Goal: Task Accomplishment & Management: Manage account settings

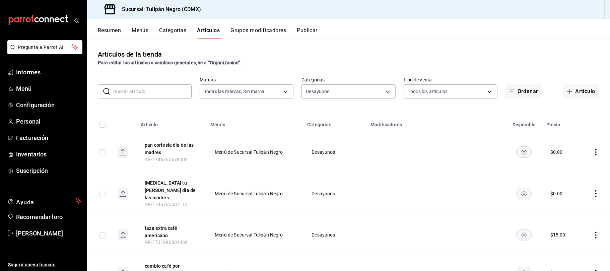
drag, startPoint x: 0, startPoint y: 0, endPoint x: 358, endPoint y: 53, distance: 361.9
click at [358, 53] on div "Artículos de la tienda Para editar los artículos o cambios generales, ve a “Org…" at bounding box center [348, 57] width 523 height 17
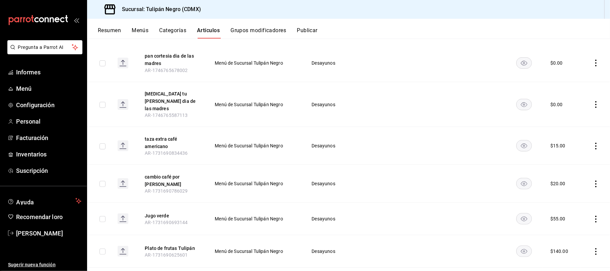
scroll to position [45, 0]
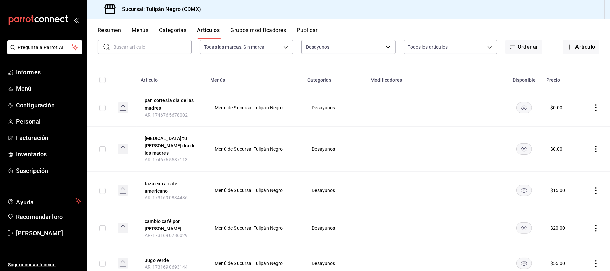
click at [593, 146] on icon "comportamiento" at bounding box center [596, 149] width 7 height 7
click at [576, 188] on font "Eliminar" at bounding box center [569, 187] width 17 height 5
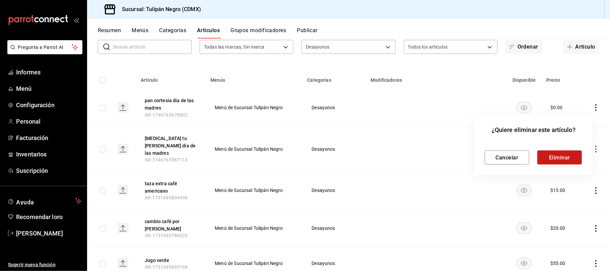
click at [565, 153] on button "Eliminar" at bounding box center [560, 157] width 45 height 14
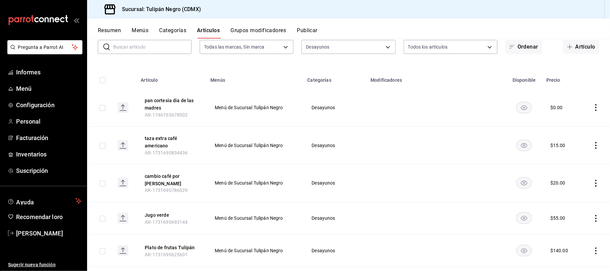
click at [593, 109] on icon "comportamiento" at bounding box center [596, 107] width 7 height 7
click at [566, 149] on font "Eliminar" at bounding box center [569, 149] width 17 height 5
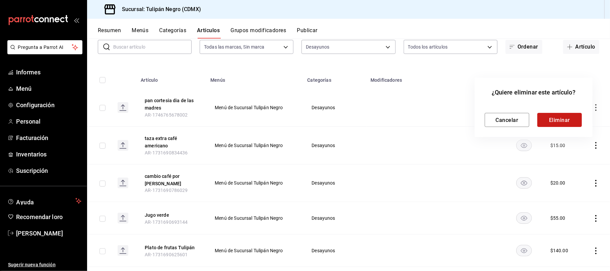
click at [560, 118] on font "Eliminar" at bounding box center [559, 120] width 21 height 6
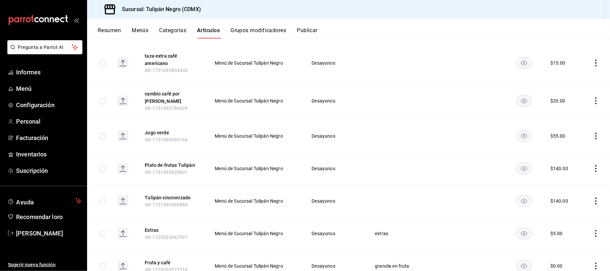
scroll to position [134, 0]
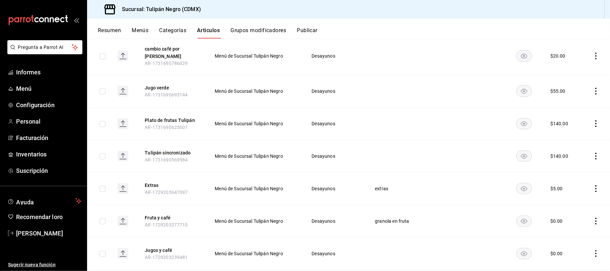
click at [593, 88] on icon "comportamiento" at bounding box center [596, 91] width 7 height 7
click at [562, 105] on font "Editar" at bounding box center [567, 105] width 13 height 5
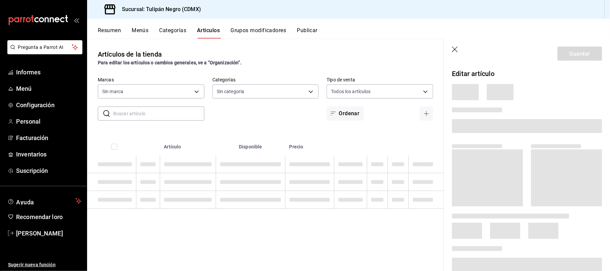
type input "02b478a3-6360-4822-a852-509f8d1e5124"
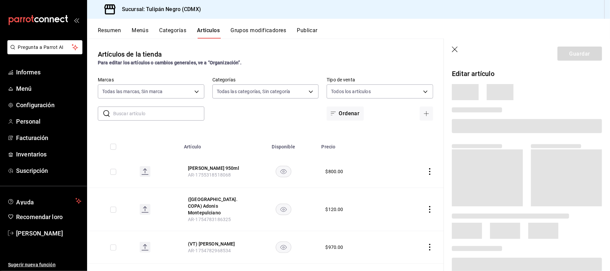
type input "0b5aab52-02e1-4119-9acc-a791c5527926,4c5dc311-1d6f-4ebe-ad5a-97d2046c0f47,1ea07…"
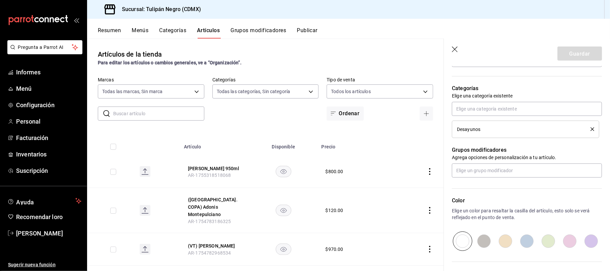
scroll to position [179, 0]
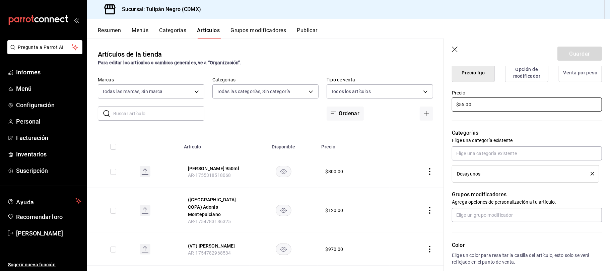
click at [465, 111] on input "$55.00" at bounding box center [527, 105] width 150 height 14
type input "$5.00"
type input "$60.00"
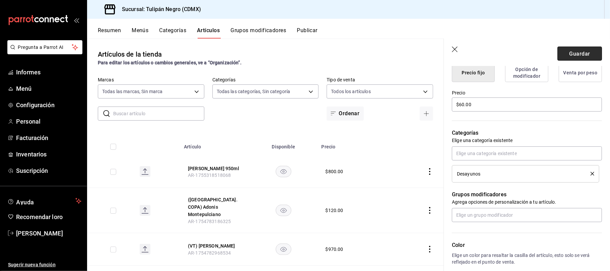
click at [570, 55] on font "Guardar" at bounding box center [579, 53] width 21 height 6
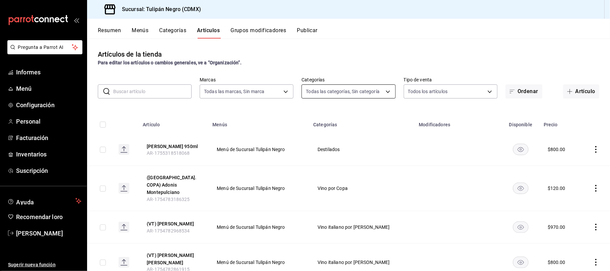
click at [378, 90] on body "Pregunta a Parrot AI Informes Menú Configuración Personal Facturación Inventari…" at bounding box center [305, 135] width 610 height 271
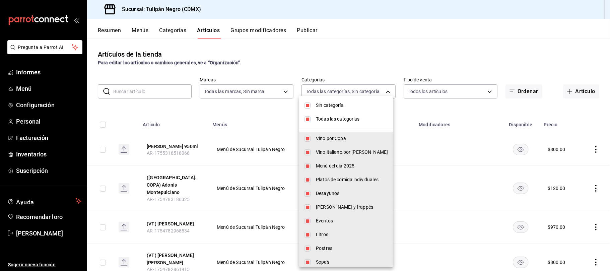
click at [310, 104] on input "checkbox" at bounding box center [308, 106] width 6 height 6
checkbox input "false"
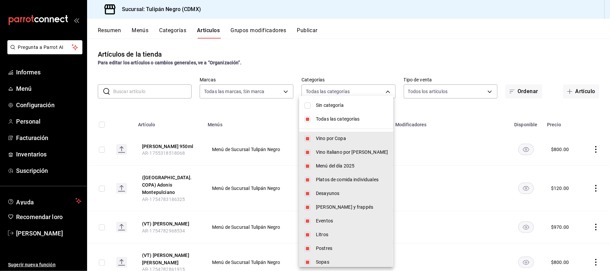
click at [308, 118] on input "checkbox" at bounding box center [308, 119] width 6 height 6
checkbox input "false"
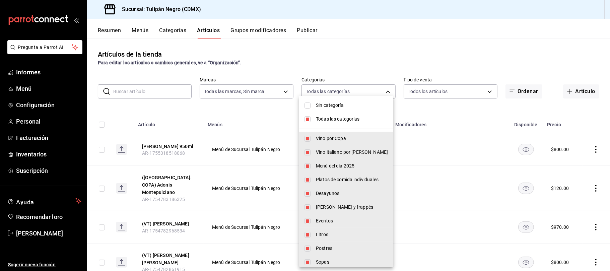
checkbox input "false"
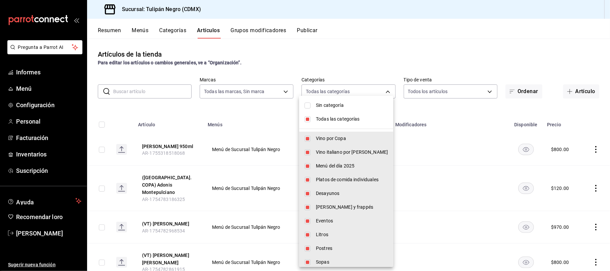
checkbox input "false"
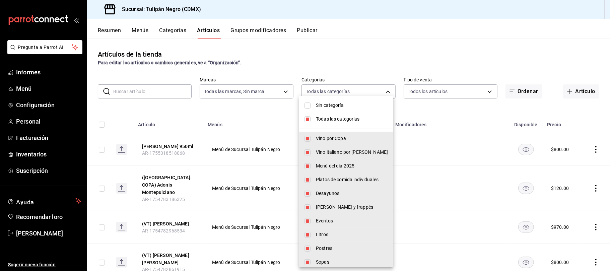
checkbox input "false"
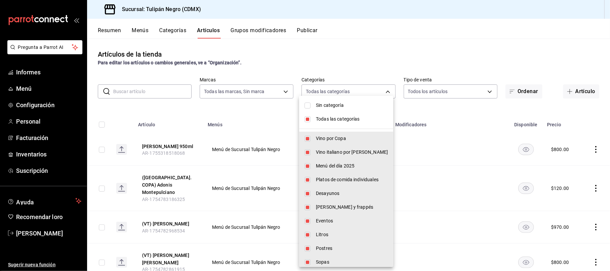
checkbox input "false"
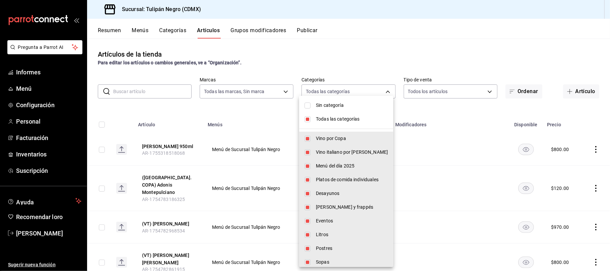
checkbox input "false"
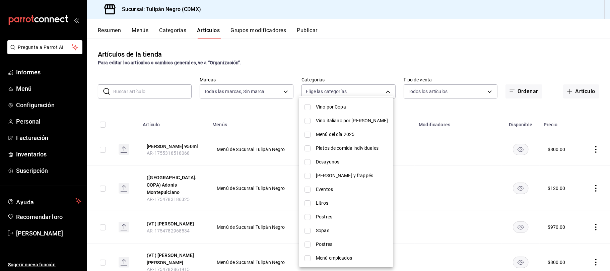
scroll to position [45, 0]
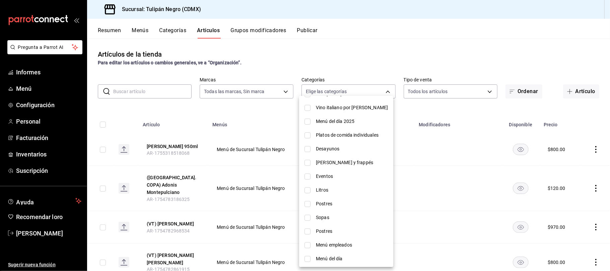
click at [309, 146] on input "checkbox" at bounding box center [308, 149] width 6 height 6
checkbox input "true"
type input "98622606-48ef-4fd6-9bde-a2d2e6a97de9"
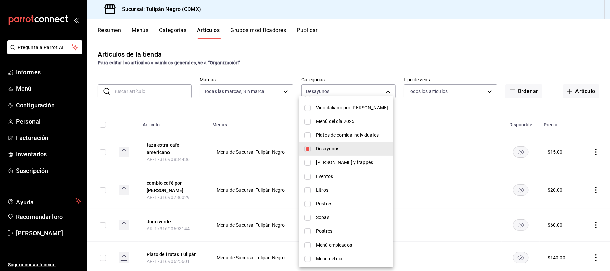
click at [453, 137] on div at bounding box center [305, 135] width 610 height 271
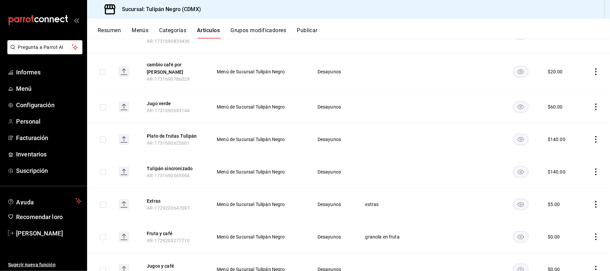
scroll to position [134, 0]
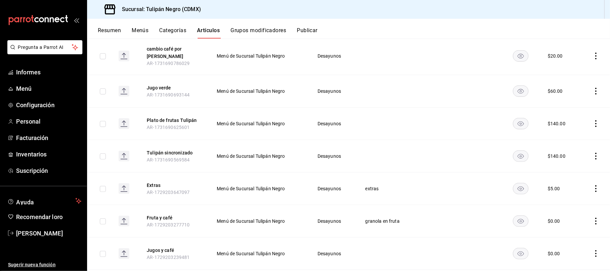
click at [593, 122] on icon "comportamiento" at bounding box center [596, 123] width 7 height 7
click at [570, 166] on font "Eliminar" at bounding box center [569, 166] width 17 height 5
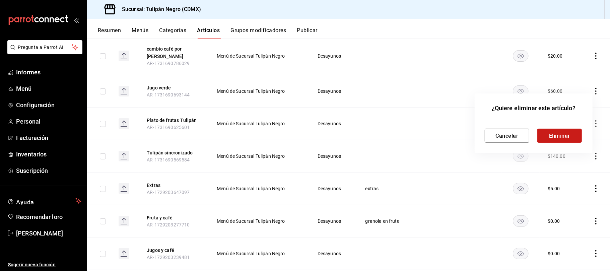
click at [561, 137] on font "Eliminar" at bounding box center [559, 135] width 21 height 6
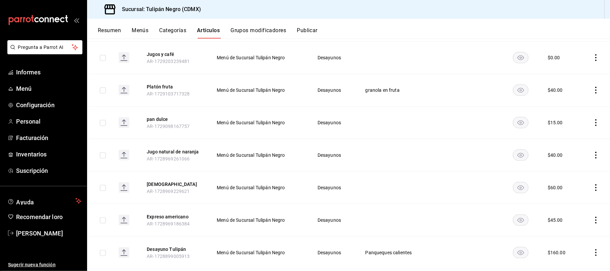
scroll to position [313, 0]
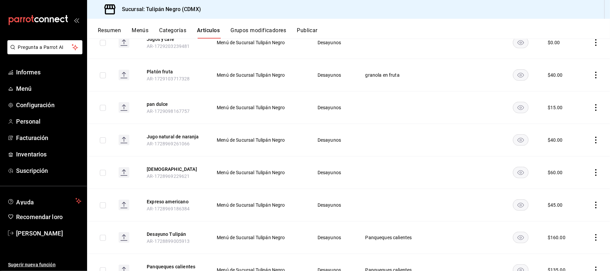
click at [593, 138] on icon "comportamiento" at bounding box center [596, 140] width 7 height 7
click at [568, 156] on font "Editar" at bounding box center [567, 155] width 13 height 5
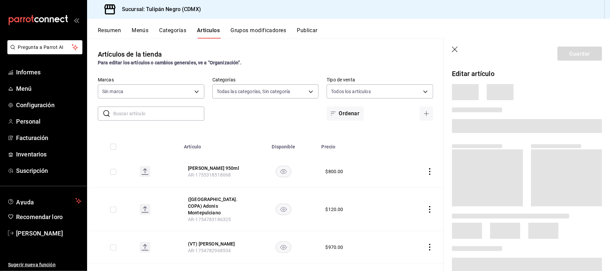
type input "0b5aab52-02e1-4119-9acc-a791c5527926,4c5dc311-1d6f-4ebe-ad5a-97d2046c0f47,1ea07…"
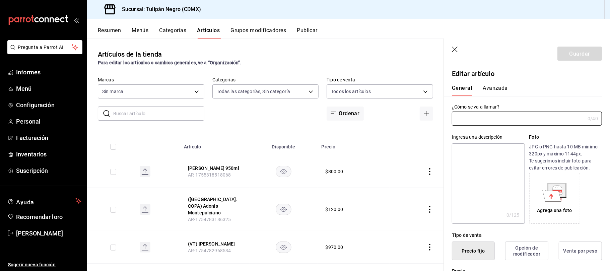
type input "02b478a3-6360-4822-a852-509f8d1e5124"
type input "Jugo natural naranja"
type input "AR-1728969261066"
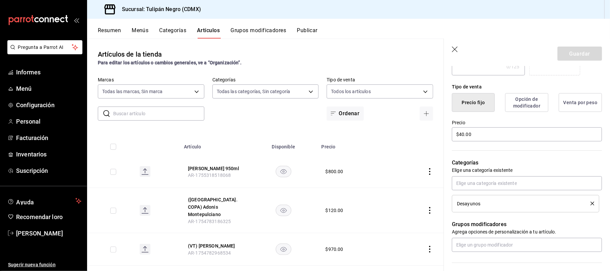
scroll to position [179, 0]
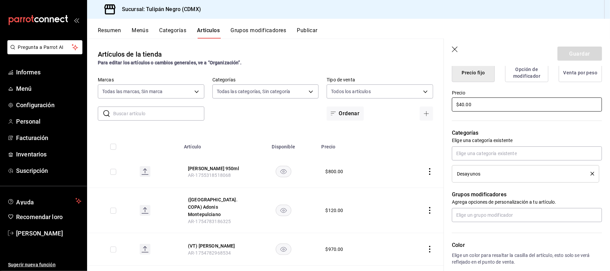
click at [465, 110] on input "$40.00" at bounding box center [527, 105] width 150 height 14
type input "$4.00"
type input "$50.00"
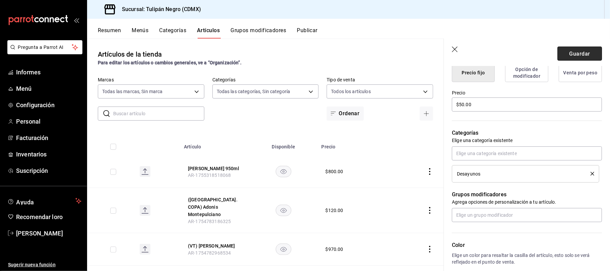
click at [569, 54] on font "Guardar" at bounding box center [579, 53] width 21 height 6
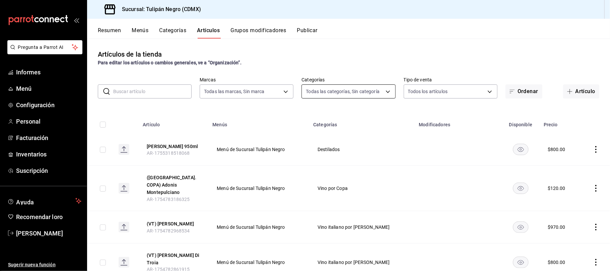
click at [382, 94] on body "Pregunta a Parrot AI Informes Menú Configuración Personal Facturación Inventari…" at bounding box center [305, 135] width 610 height 271
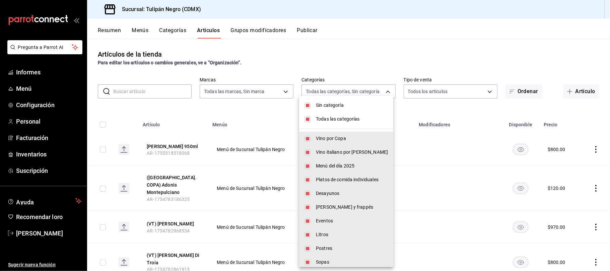
click at [308, 106] on input "checkbox" at bounding box center [308, 106] width 6 height 6
checkbox input "false"
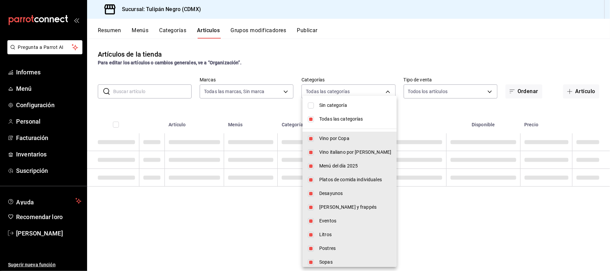
click at [309, 119] on input "checkbox" at bounding box center [311, 119] width 6 height 6
checkbox input "false"
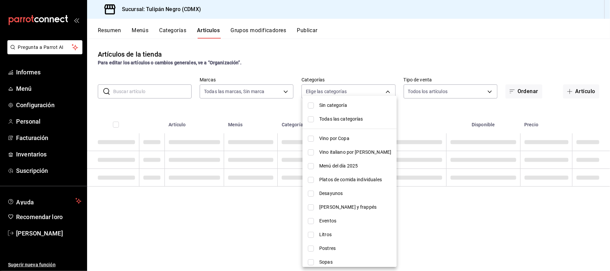
checkbox input "false"
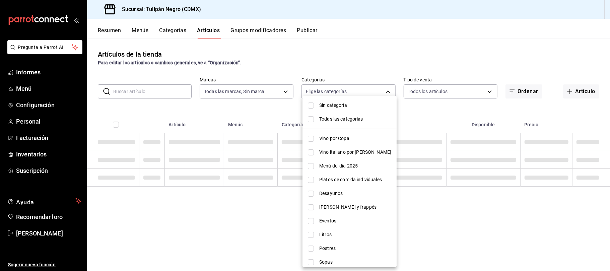
checkbox input "false"
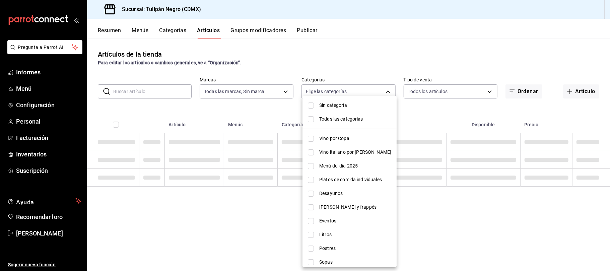
checkbox input "false"
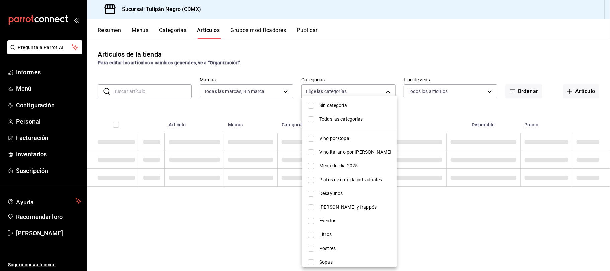
checkbox input "false"
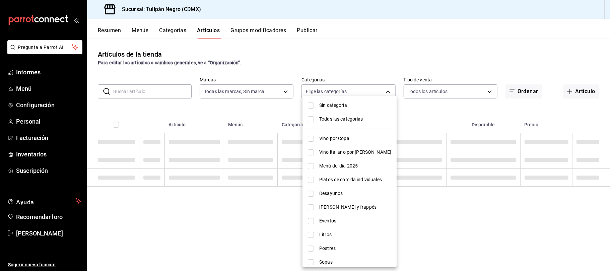
checkbox input "false"
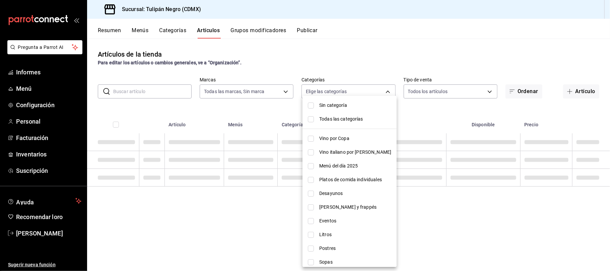
checkbox input "false"
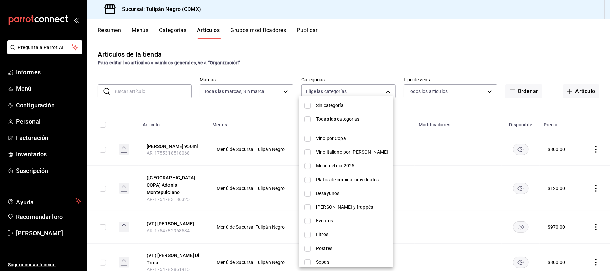
click at [314, 192] on li "Desayunos" at bounding box center [346, 194] width 94 height 14
type input "98622606-48ef-4fd6-9bde-a2d2e6a97de9"
checkbox input "true"
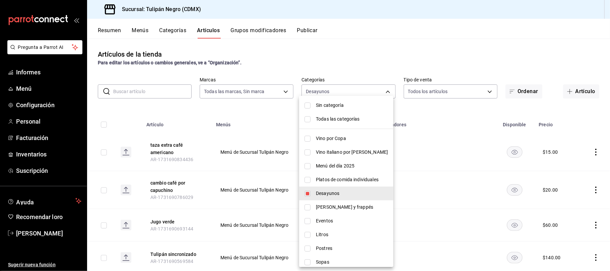
click at [437, 113] on div at bounding box center [305, 135] width 610 height 271
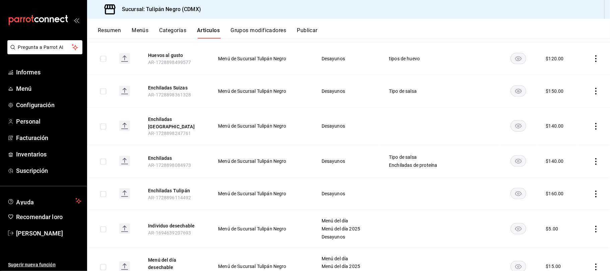
scroll to position [714, 0]
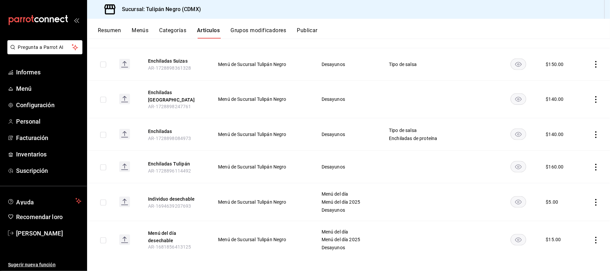
click at [593, 164] on icon "comportamiento" at bounding box center [596, 167] width 7 height 7
click at [569, 204] on font "Eliminar" at bounding box center [569, 206] width 17 height 5
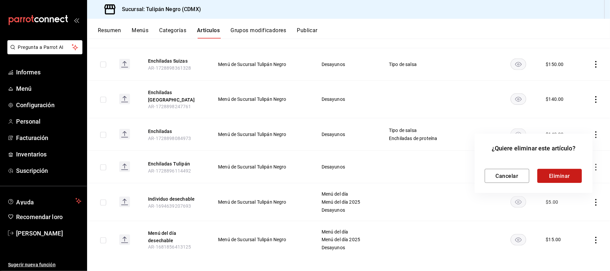
click at [564, 178] on font "Eliminar" at bounding box center [559, 176] width 21 height 6
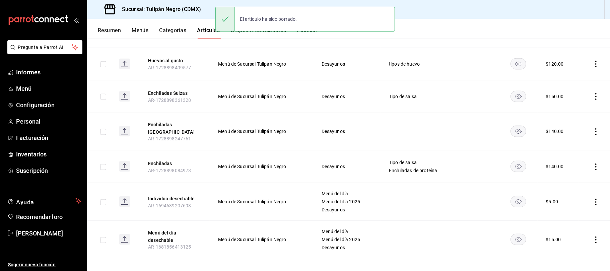
scroll to position [681, 0]
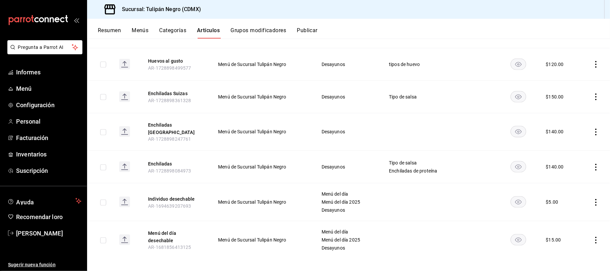
click at [593, 129] on icon "comportamiento" at bounding box center [596, 132] width 7 height 7
click at [565, 147] on font "Editar" at bounding box center [567, 145] width 13 height 5
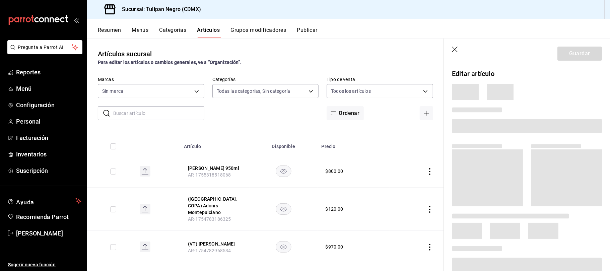
type input "0b5aab52-02e1-4119-9acc-a791c5527926,4c5dc311-1d6f-4ebe-ad5a-97d2046c0f47,1ea07…"
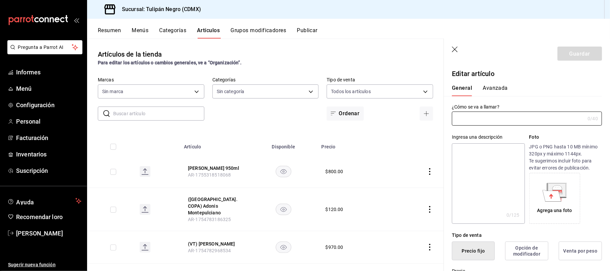
type input "Enchiladas [GEOGRAPHIC_DATA]"
type input "AR-1728898247761"
type input "$140.00"
radio input "false"
radio input "true"
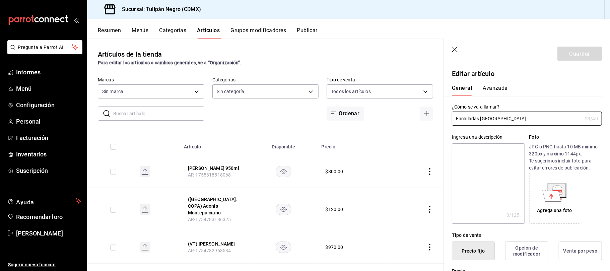
type input "02b478a3-6360-4822-a852-509f8d1e5124"
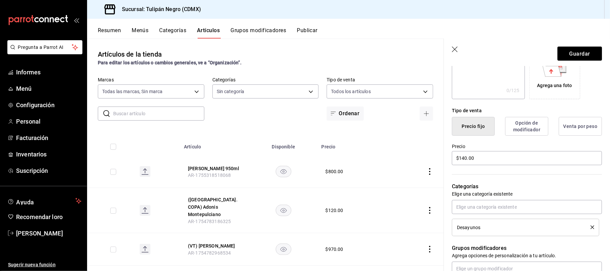
scroll to position [179, 0]
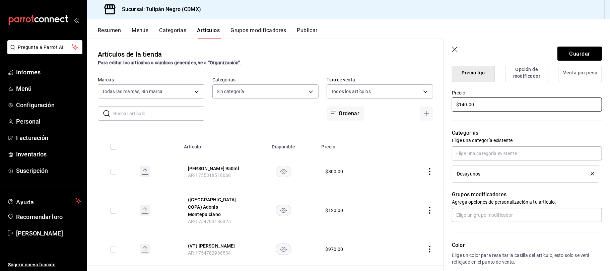
type input "Enchiladas Potosinas"
click at [466, 110] on input "$140.00" at bounding box center [527, 105] width 150 height 14
type input "$150.00"
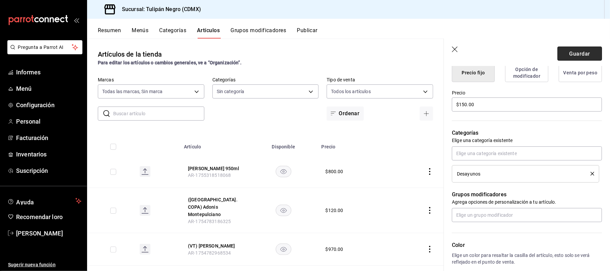
click at [577, 51] on font "Guardar" at bounding box center [579, 53] width 21 height 6
